Goal: Task Accomplishment & Management: Manage account settings

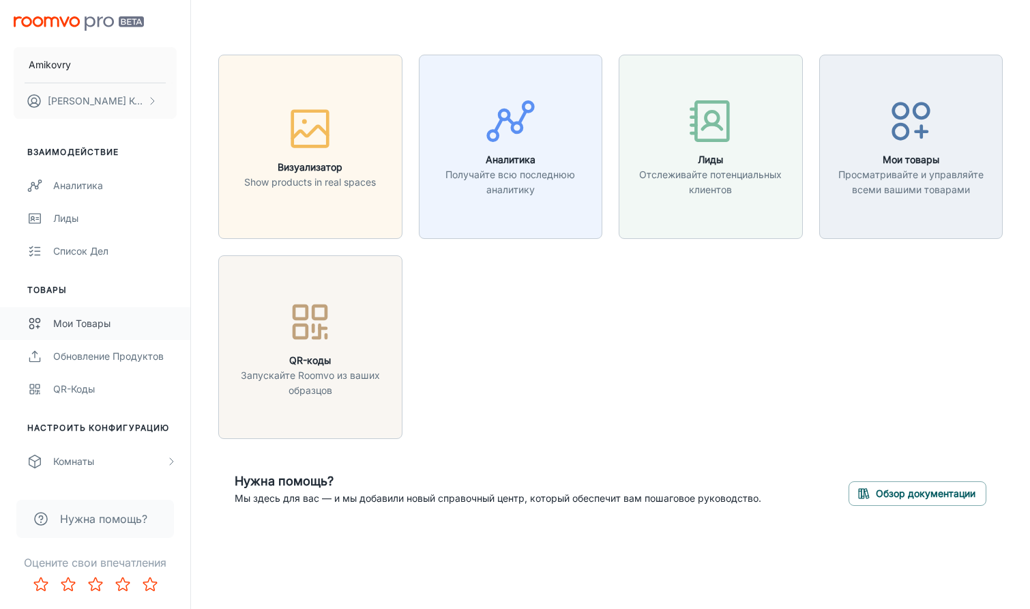
click at [102, 325] on div "Мои товары" at bounding box center [115, 323] width 124 height 15
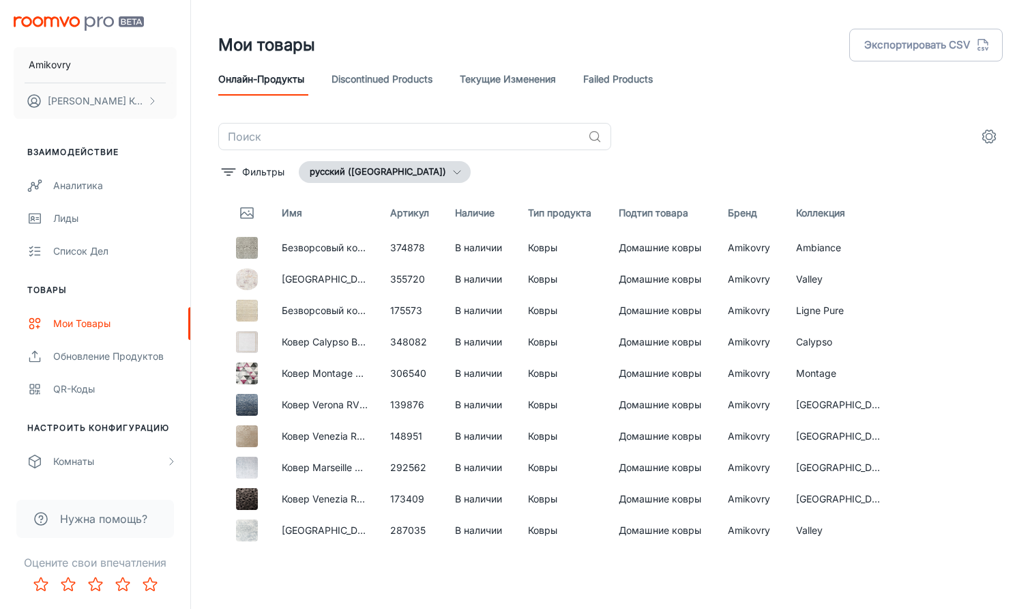
click at [545, 86] on link "Текущие изменения" at bounding box center [508, 79] width 96 height 33
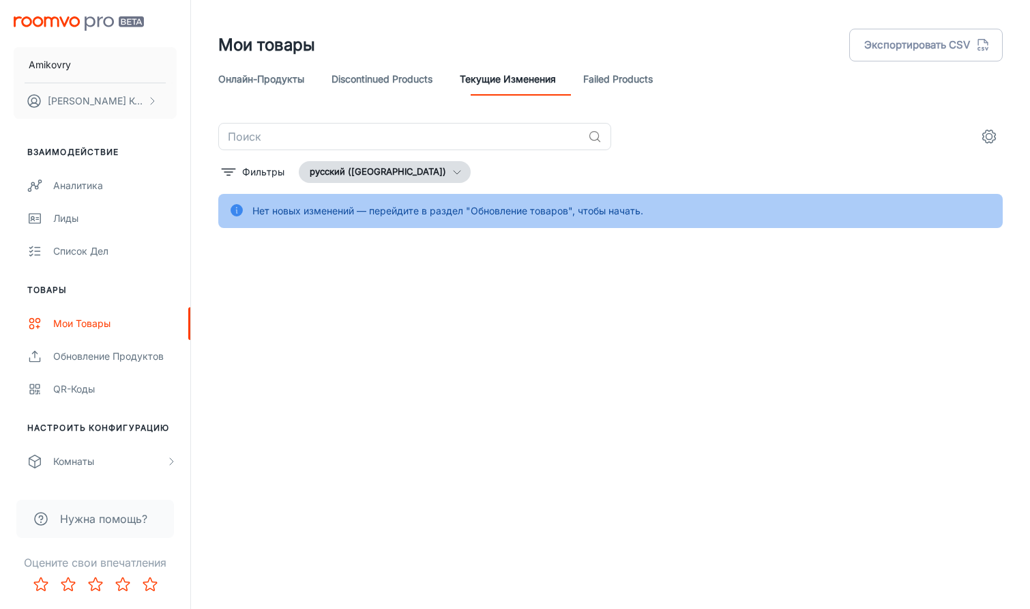
click at [553, 214] on div "Нет новых изменений — перейдите в раздел "Обновление товаров", чтобы начать." at bounding box center [447, 211] width 391 height 26
click at [272, 70] on link "Онлайн-продукты" at bounding box center [261, 79] width 86 height 33
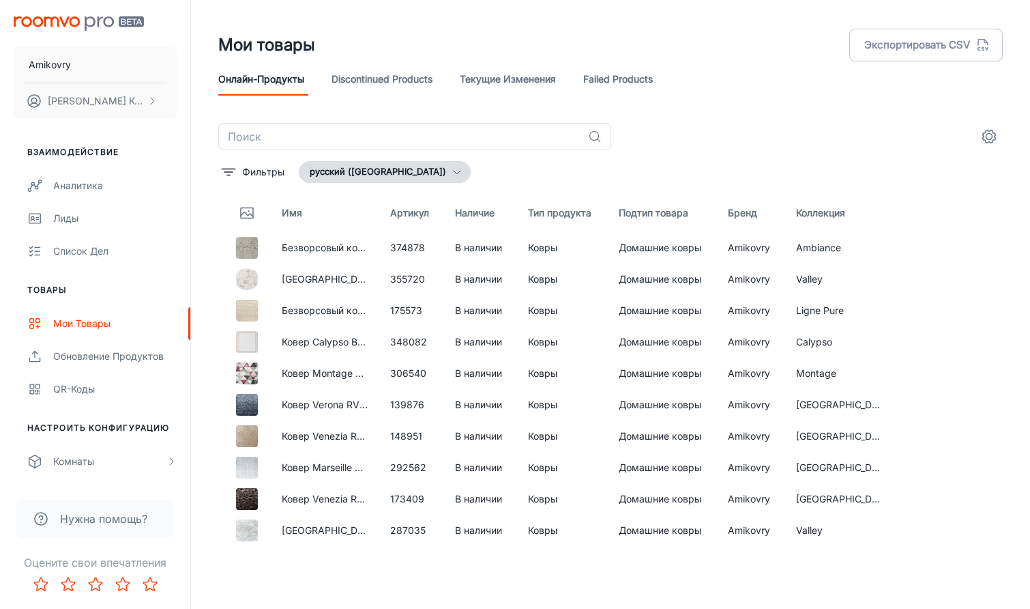
click at [510, 78] on link "Текущие изменения" at bounding box center [508, 79] width 96 height 33
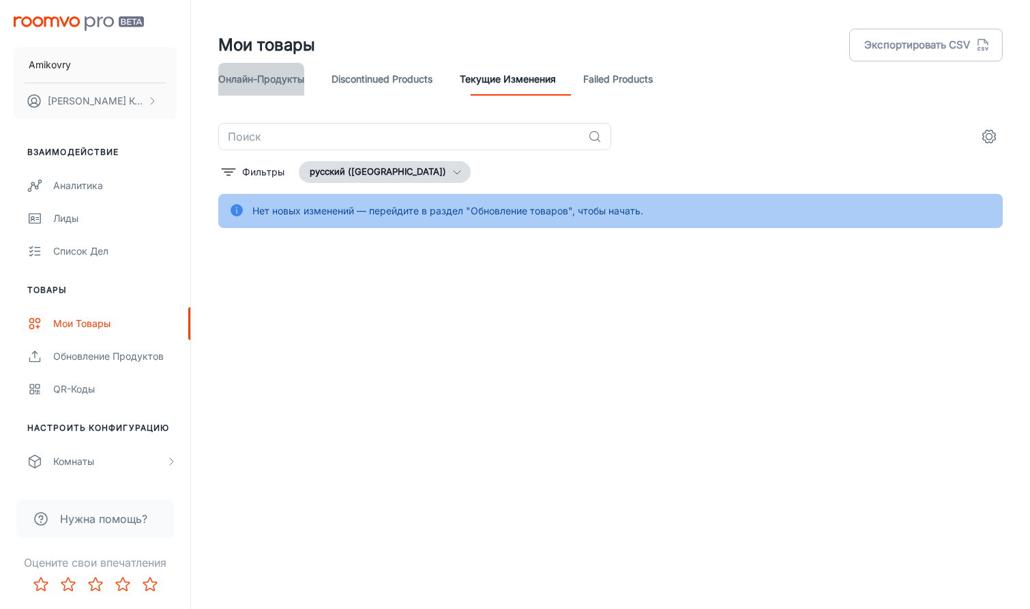
click at [280, 81] on link "Онлайн-продукты" at bounding box center [261, 79] width 86 height 33
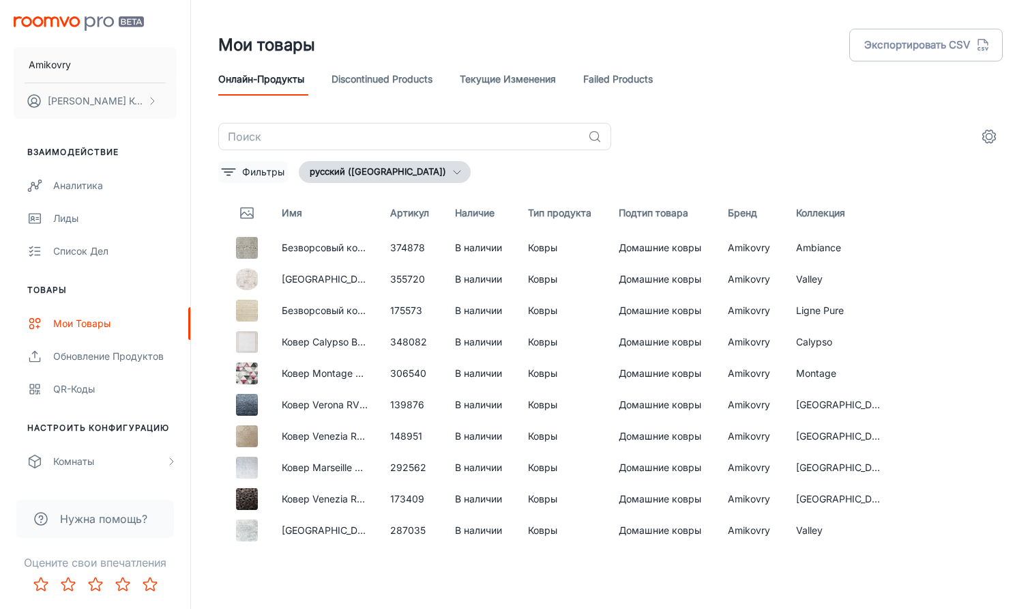
click at [273, 173] on p "Фильтры" at bounding box center [263, 171] width 42 height 15
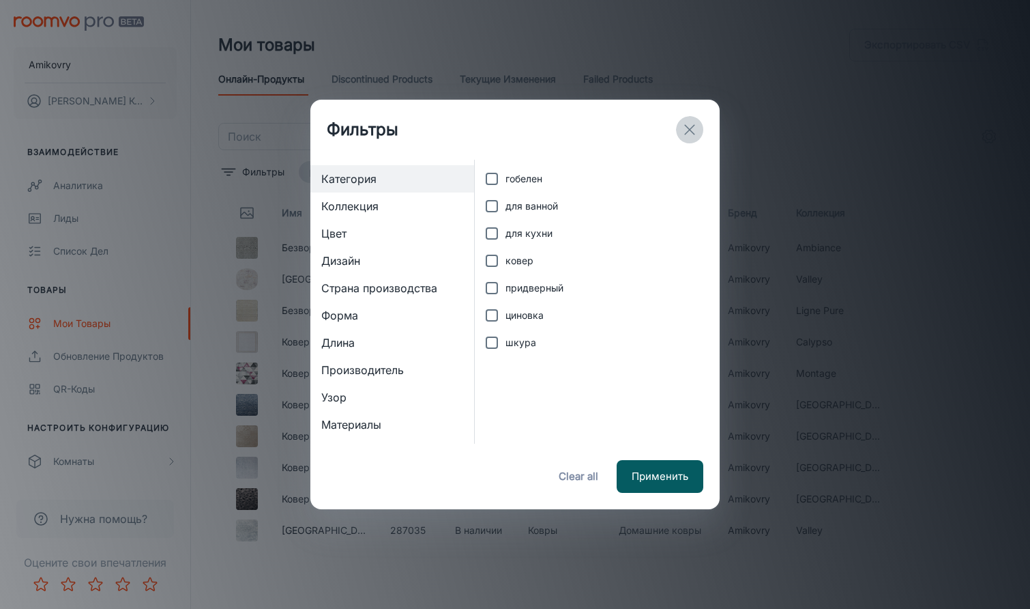
click at [694, 130] on icon "exit" at bounding box center [690, 129] width 16 height 16
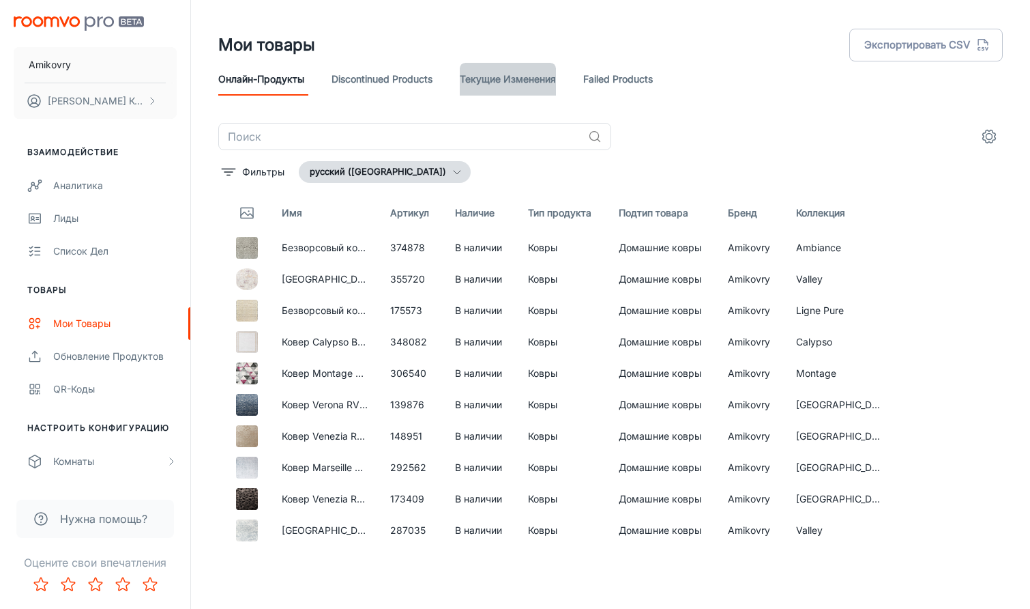
click at [556, 87] on link "Текущие изменения" at bounding box center [508, 79] width 96 height 33
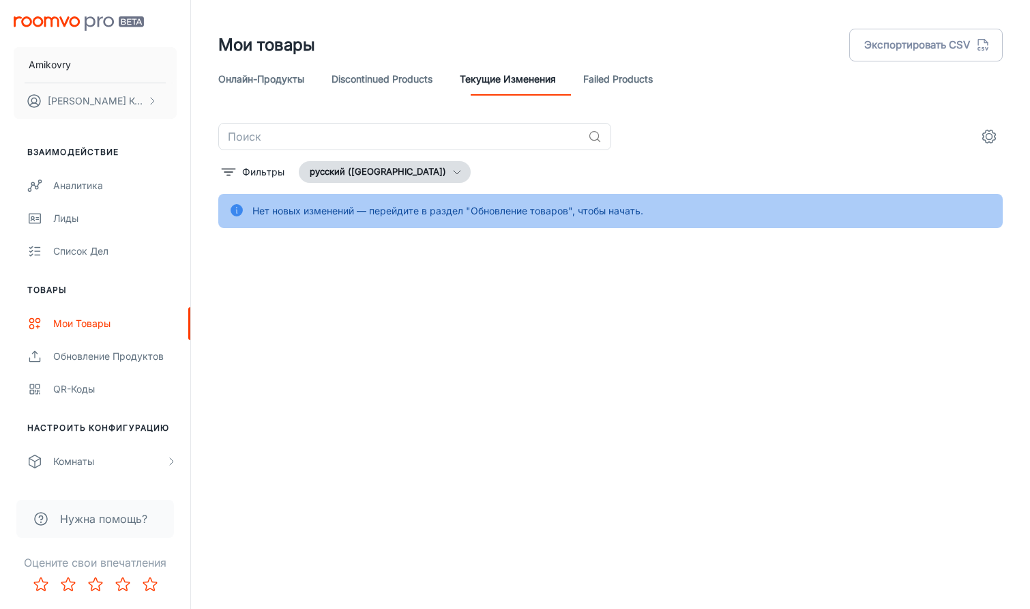
click at [688, 210] on div "Нет новых изменений — перейдите в раздел "Обновление товаров", чтобы начать." at bounding box center [610, 211] width 785 height 34
click at [989, 136] on icon "settings" at bounding box center [989, 136] width 16 height 16
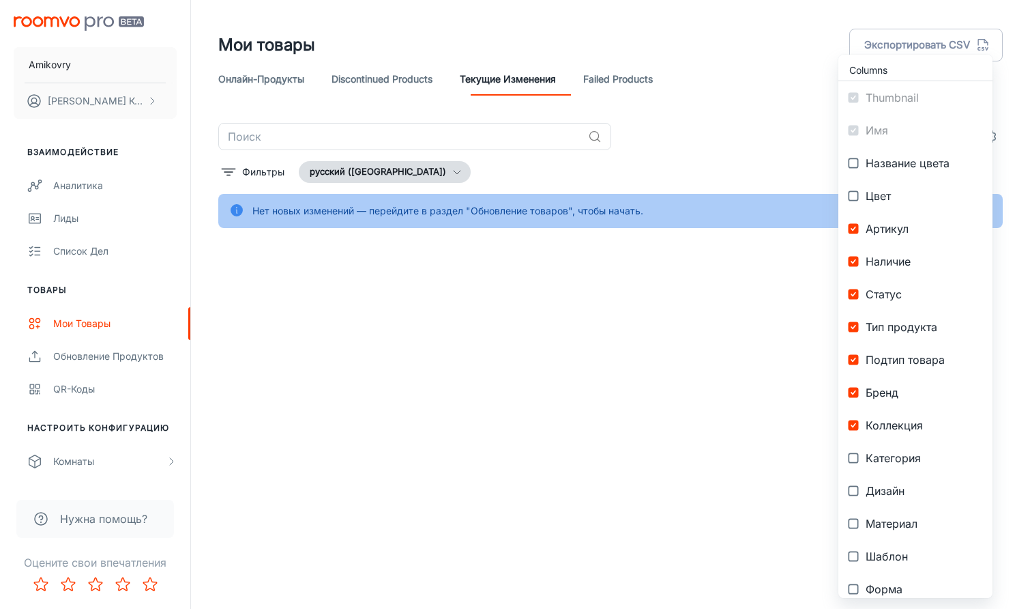
click at [725, 117] on div at bounding box center [515, 304] width 1030 height 609
